Goal: Task Accomplishment & Management: Manage account settings

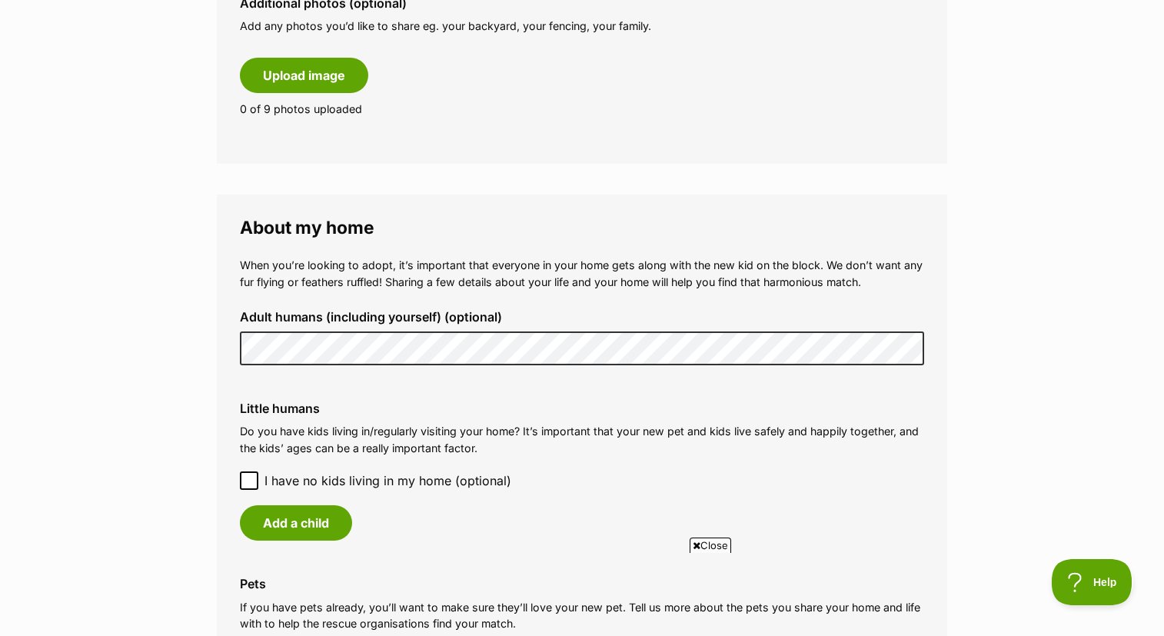
click at [341, 376] on div "When you’re looking to adopt, it’s important that everyone in your home gets al…" at bounding box center [582, 489] width 684 height 464
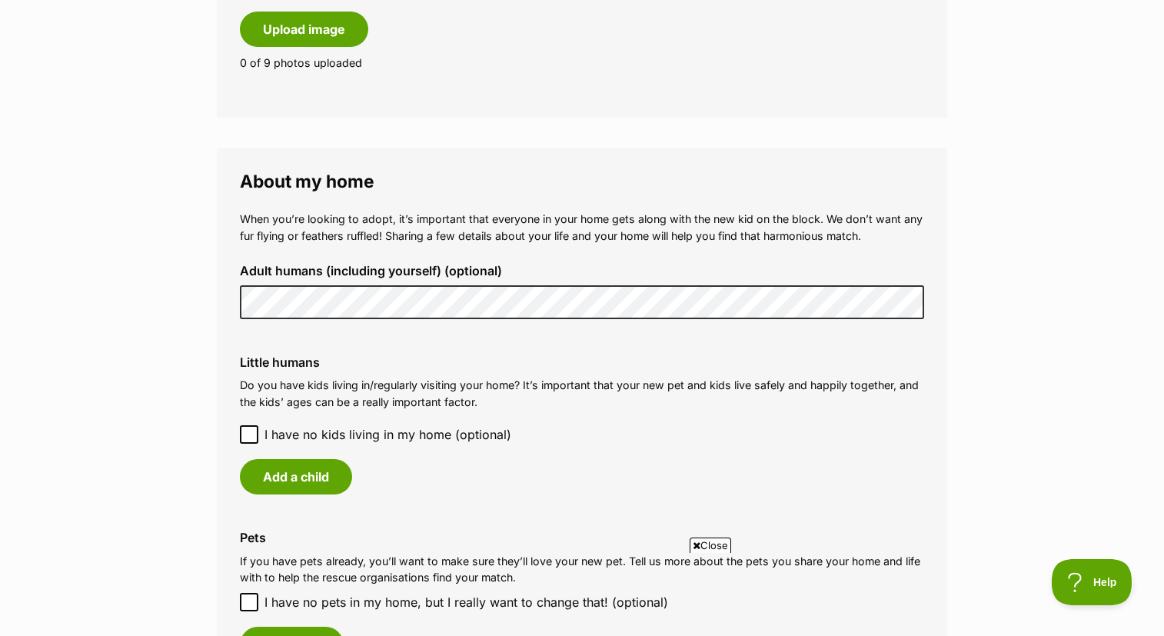
scroll to position [1012, 0]
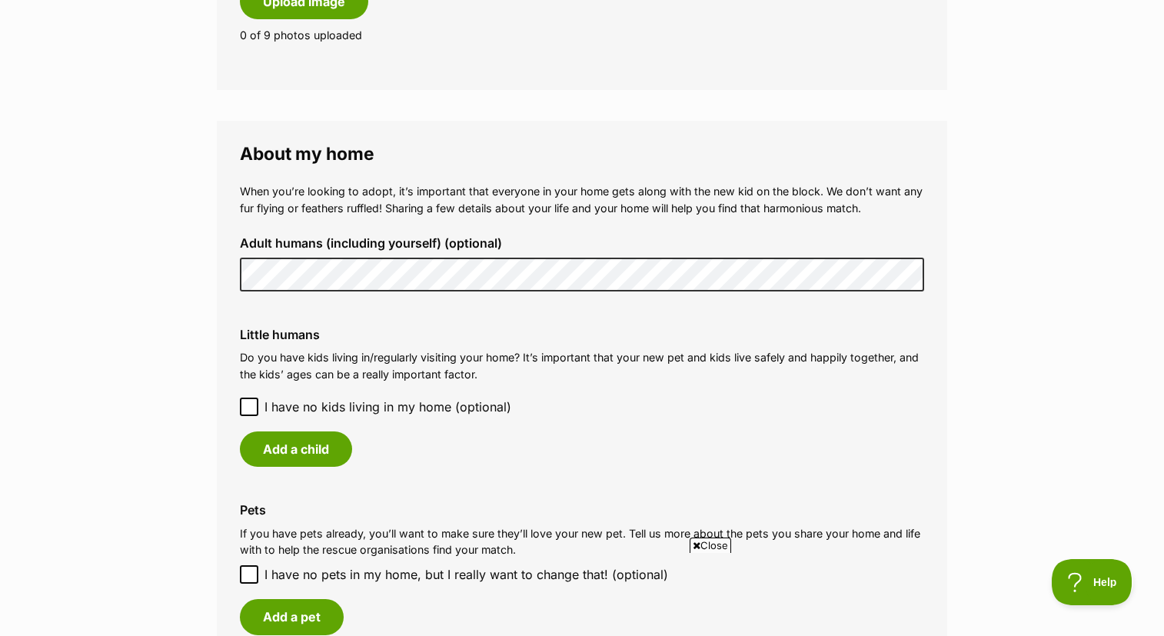
click at [244, 403] on icon at bounding box center [249, 406] width 11 height 11
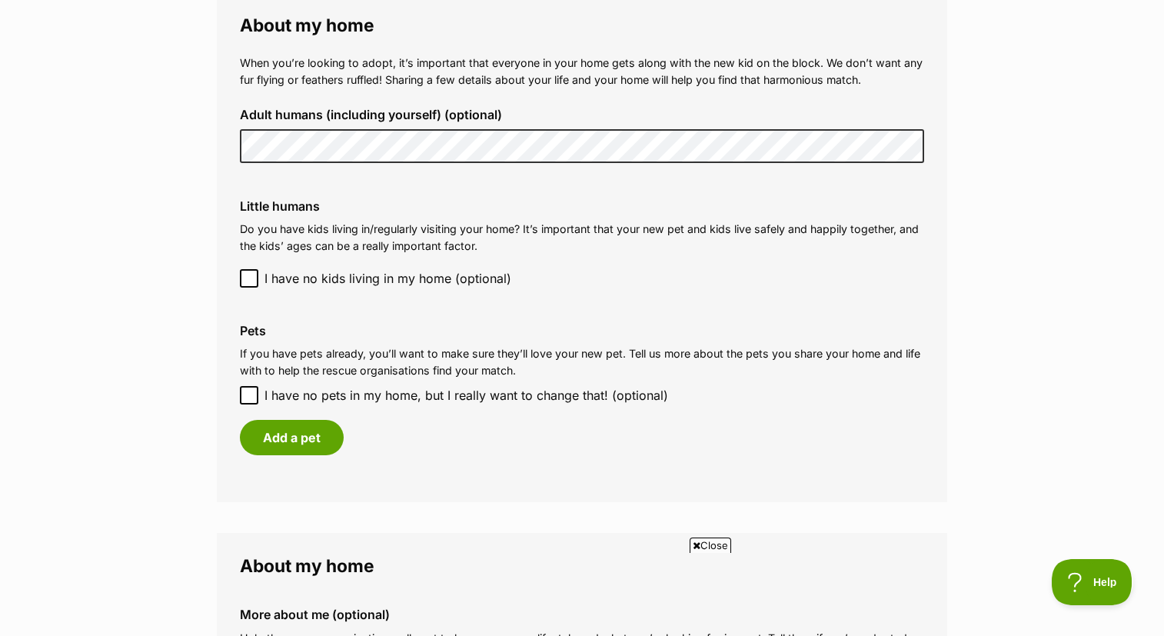
scroll to position [1142, 0]
click at [248, 391] on icon at bounding box center [248, 394] width 9 height 7
click at [248, 390] on input "I have no pets in my home, but I really want to change that! (optional)" at bounding box center [249, 394] width 18 height 18
checkbox input "true"
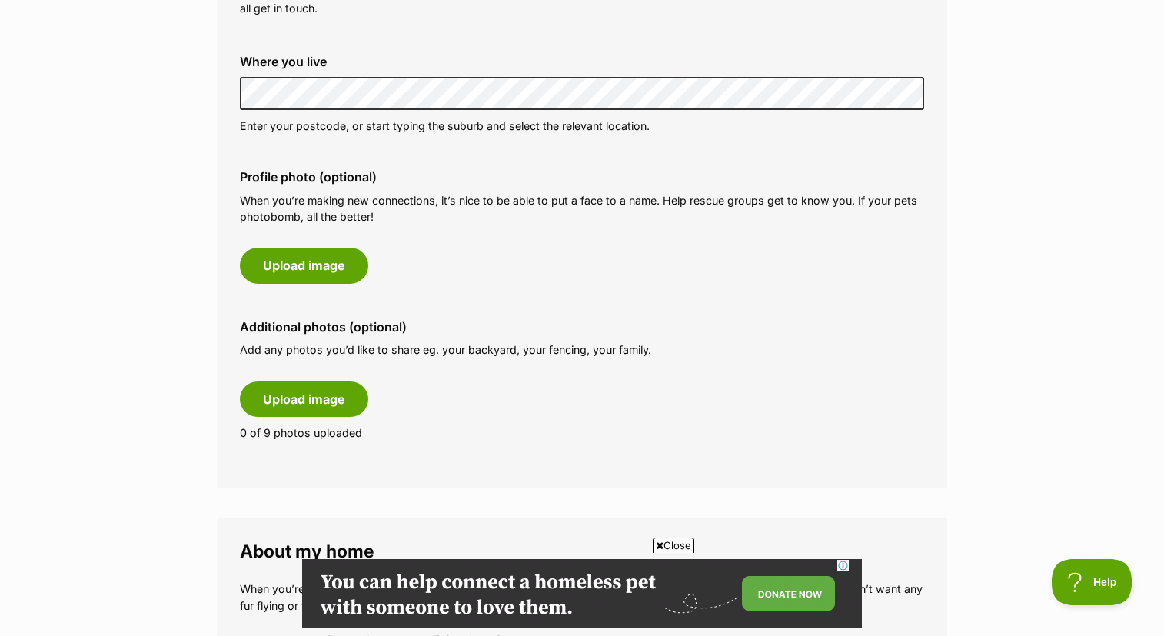
scroll to position [0, 0]
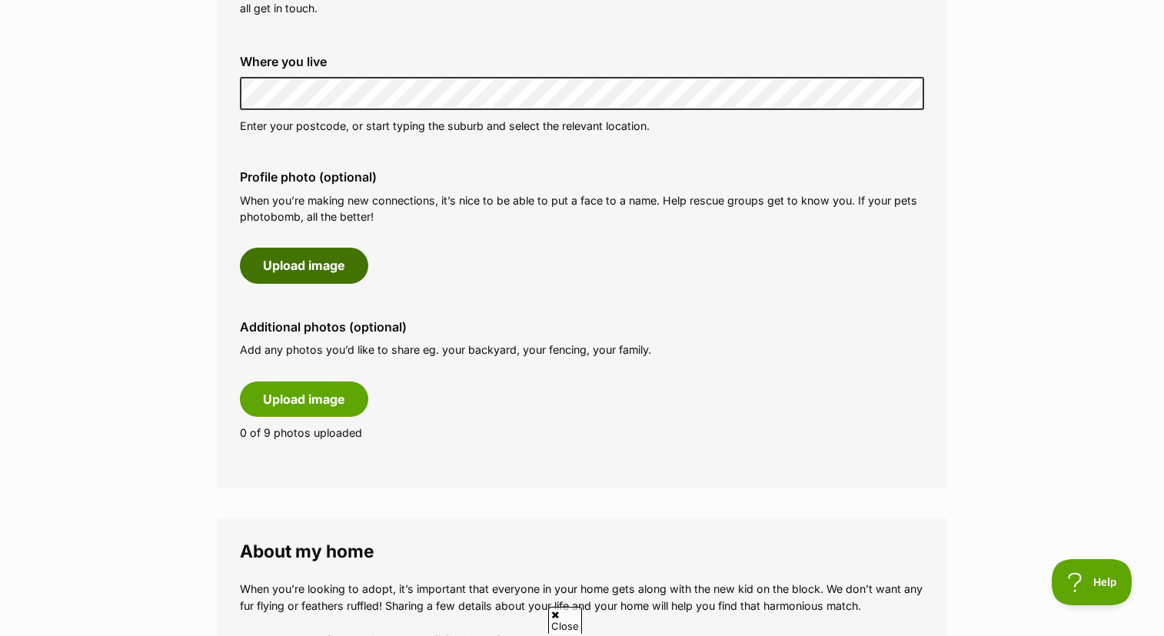
click at [315, 260] on button "Upload image" at bounding box center [304, 265] width 128 height 35
